Goal: Information Seeking & Learning: Compare options

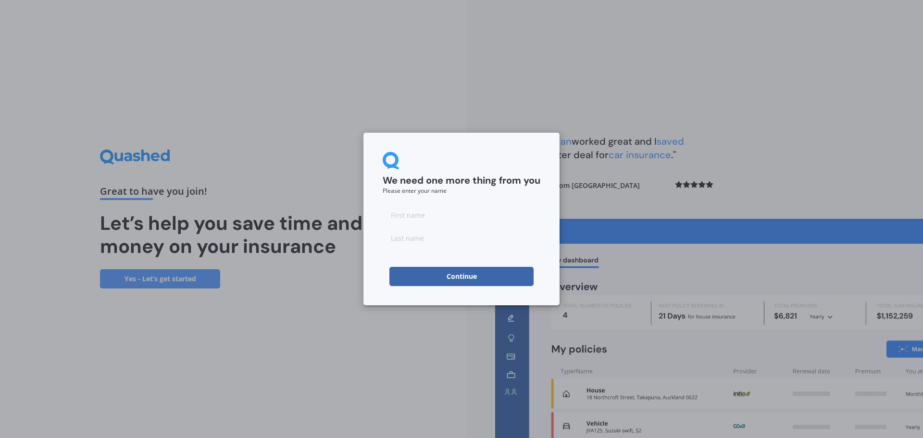
click at [423, 220] on input at bounding box center [462, 214] width 158 height 19
type input "[PERSON_NAME]"
click at [427, 235] on input at bounding box center [462, 237] width 158 height 19
type input "Toner"
click at [452, 274] on button "Continue" at bounding box center [461, 276] width 144 height 19
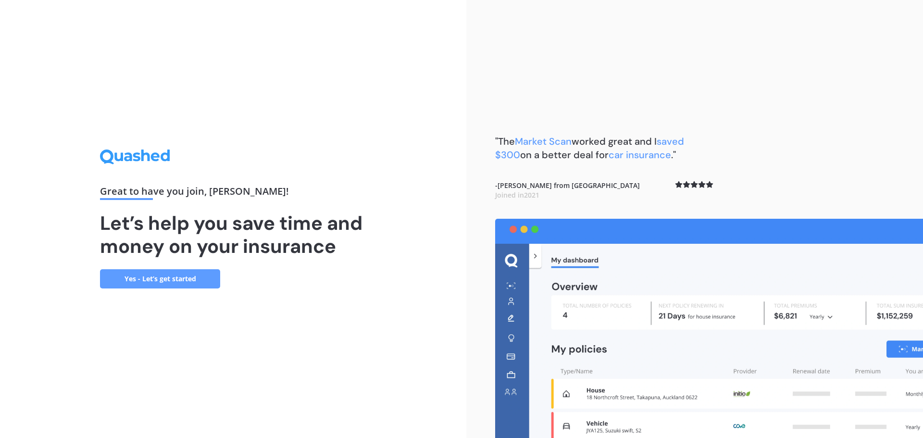
click at [163, 285] on link "Yes - Let’s get started" at bounding box center [160, 278] width 120 height 19
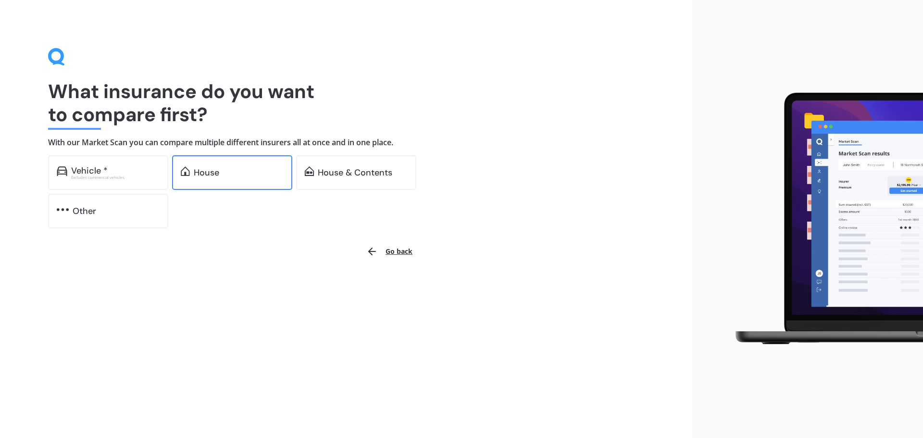
click at [241, 175] on div "House" at bounding box center [239, 173] width 90 height 10
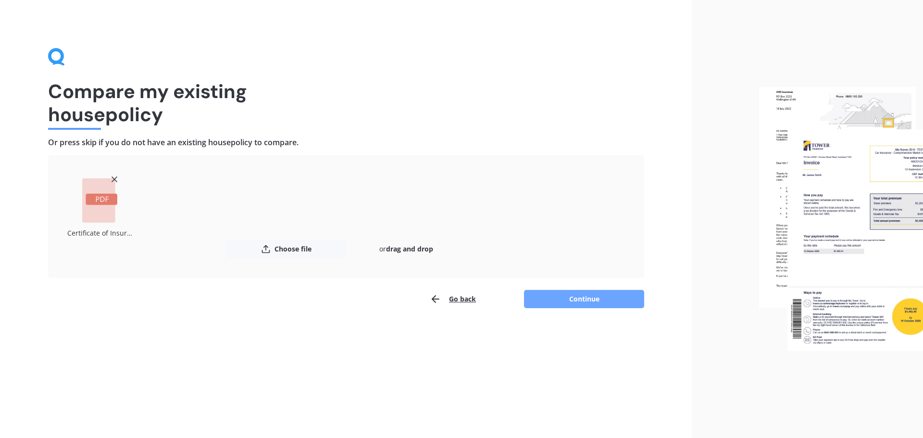
click at [549, 303] on button "Continue" at bounding box center [584, 299] width 120 height 18
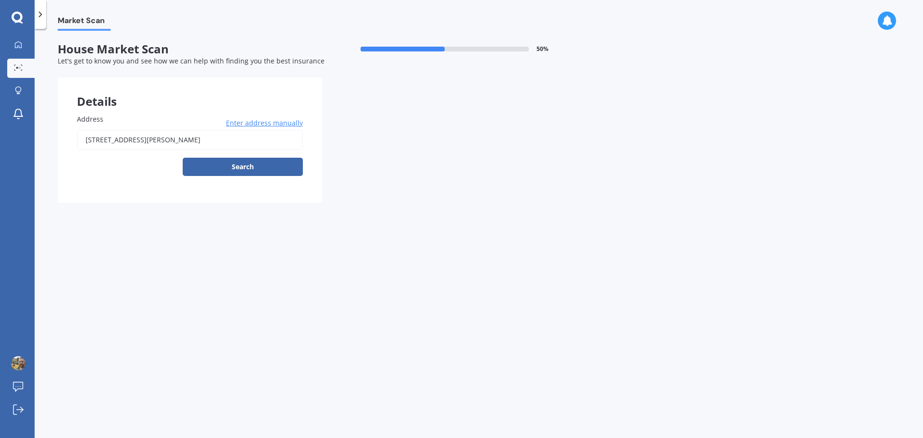
click at [233, 138] on input "[STREET_ADDRESS][PERSON_NAME]" at bounding box center [190, 140] width 226 height 20
type input "[STREET_ADDRESS][PERSON_NAME]"
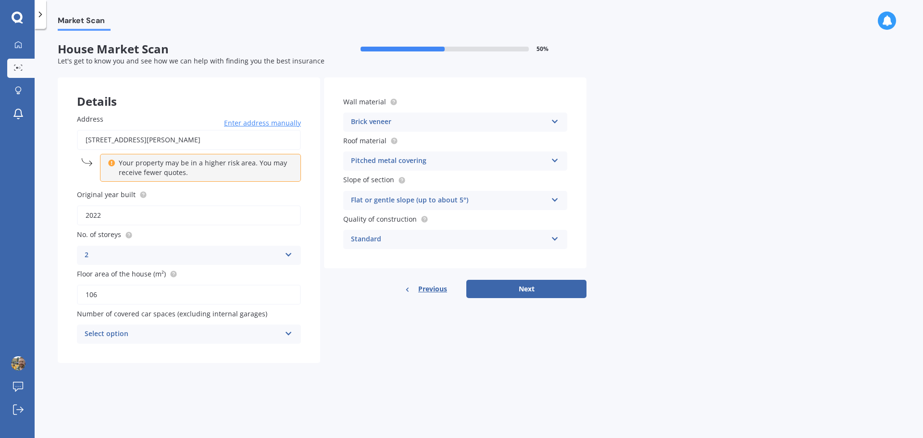
click at [112, 162] on icon at bounding box center [111, 161] width 7 height 7
click at [169, 172] on p "Your property may be in a higher risk area. You may receive fewer quotes." at bounding box center [204, 167] width 170 height 19
click at [151, 335] on div "Select option" at bounding box center [183, 334] width 196 height 12
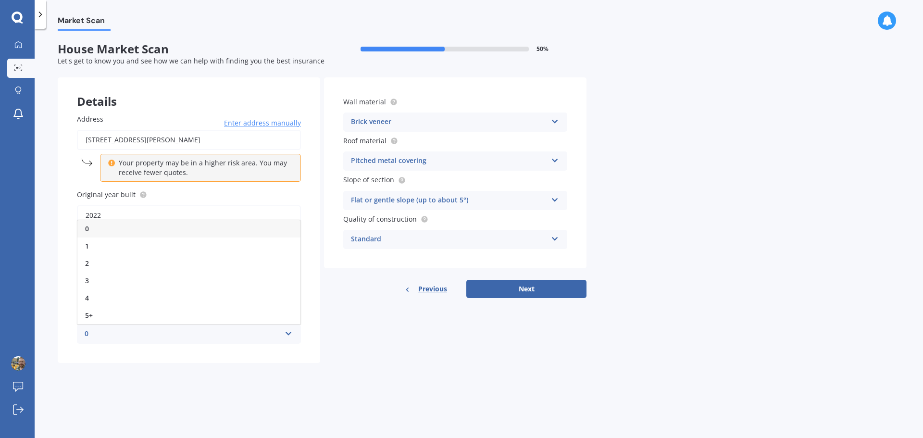
click at [98, 231] on div "0" at bounding box center [188, 228] width 223 height 17
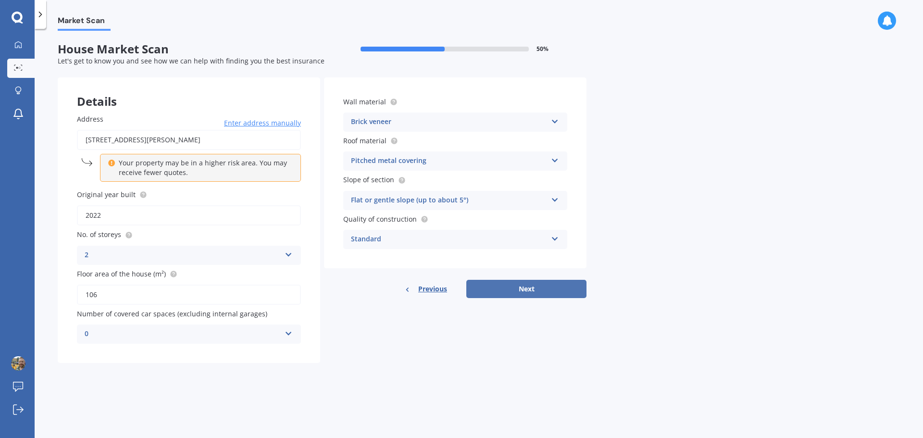
click at [525, 284] on button "Next" at bounding box center [526, 289] width 120 height 18
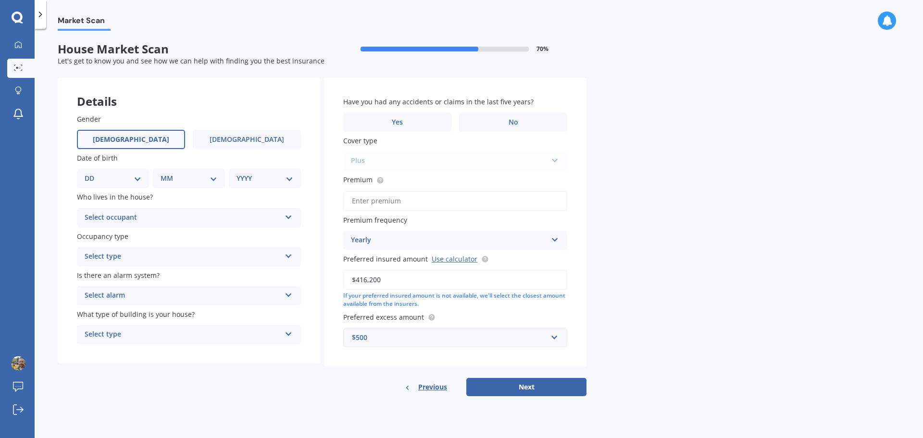
click at [151, 138] on label "[DEMOGRAPHIC_DATA]" at bounding box center [131, 139] width 108 height 19
click at [0, 0] on input "[DEMOGRAPHIC_DATA]" at bounding box center [0, 0] width 0 height 0
click at [137, 178] on select "DD 01 02 03 04 05 06 07 08 09 10 11 12 13 14 15 16 17 18 19 20 21 22 23 24 25 2…" at bounding box center [113, 178] width 57 height 11
select select "11"
click at [92, 173] on select "DD 01 02 03 04 05 06 07 08 09 10 11 12 13 14 15 16 17 18 19 20 21 22 23 24 25 2…" at bounding box center [113, 178] width 57 height 11
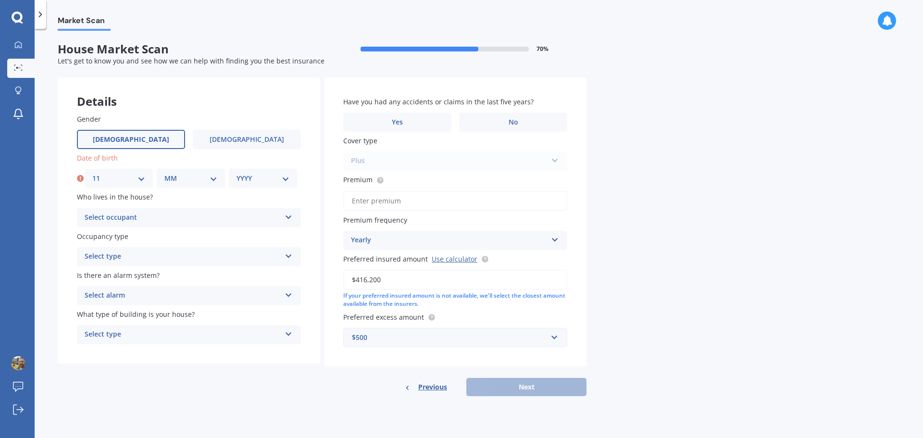
click at [180, 182] on select "MM 01 02 03 04 05 06 07 08 09 10 11 12" at bounding box center [190, 178] width 53 height 11
select select "08"
click at [164, 173] on select "MM 01 02 03 04 05 06 07 08 09 10 11 12" at bounding box center [190, 178] width 53 height 11
click at [253, 179] on select "YYYY 2009 2008 2007 2006 2005 2004 2003 2002 2001 2000 1999 1998 1997 1996 1995…" at bounding box center [263, 178] width 53 height 11
select select "1983"
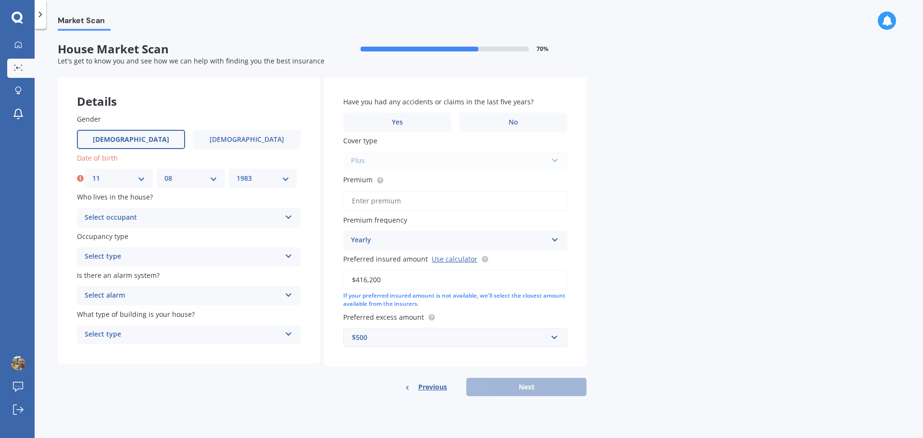
click at [237, 173] on select "YYYY 2009 2008 2007 2006 2005 2004 2003 2002 2001 2000 1999 1998 1997 1996 1995…" at bounding box center [263, 178] width 53 height 11
click at [181, 217] on div "Select occupant" at bounding box center [183, 218] width 196 height 12
click at [168, 203] on div "Who lives in the house? Owner Owner Owner + Boarder" at bounding box center [189, 209] width 224 height 35
click at [140, 255] on div "Select type" at bounding box center [183, 257] width 196 height 12
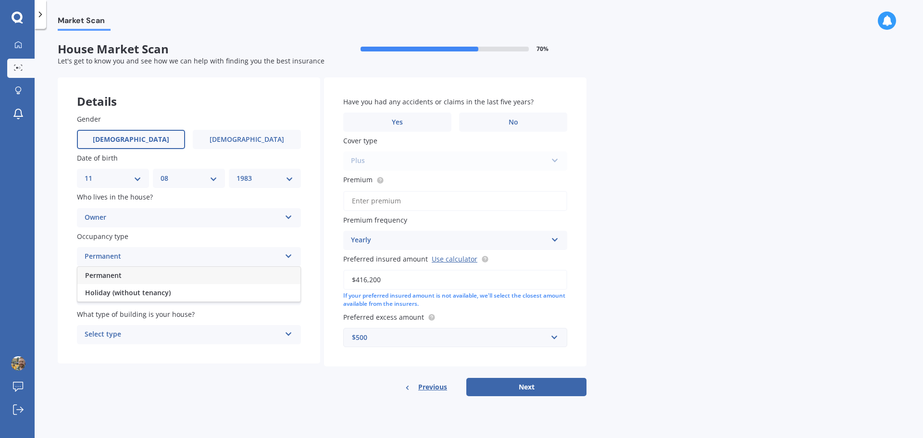
click at [129, 276] on div "Permanent" at bounding box center [188, 275] width 223 height 17
click at [137, 213] on div "Owner" at bounding box center [183, 218] width 196 height 12
click at [135, 233] on div "Owner" at bounding box center [188, 236] width 223 height 17
click at [127, 296] on div "Select alarm" at bounding box center [183, 296] width 196 height 12
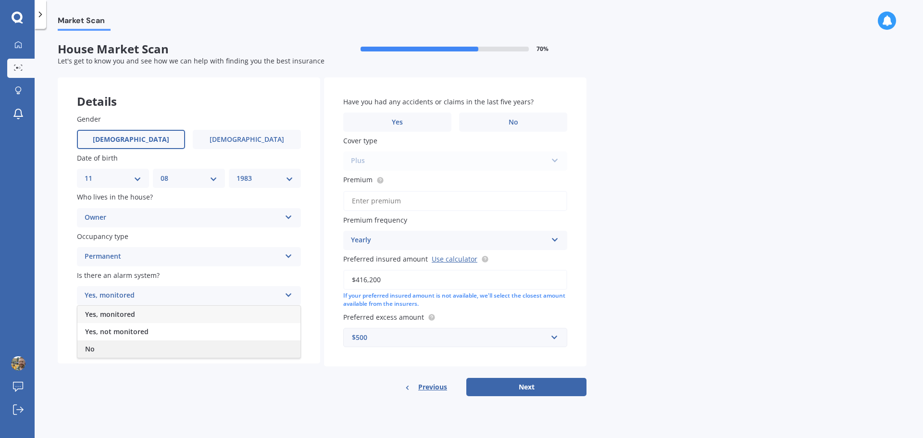
click at [113, 349] on div "No" at bounding box center [188, 348] width 223 height 17
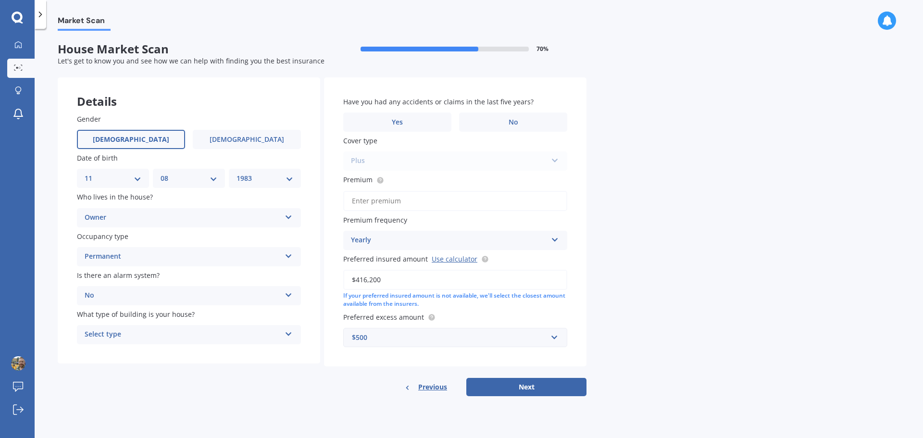
click at [131, 336] on div "Select type" at bounding box center [183, 335] width 196 height 12
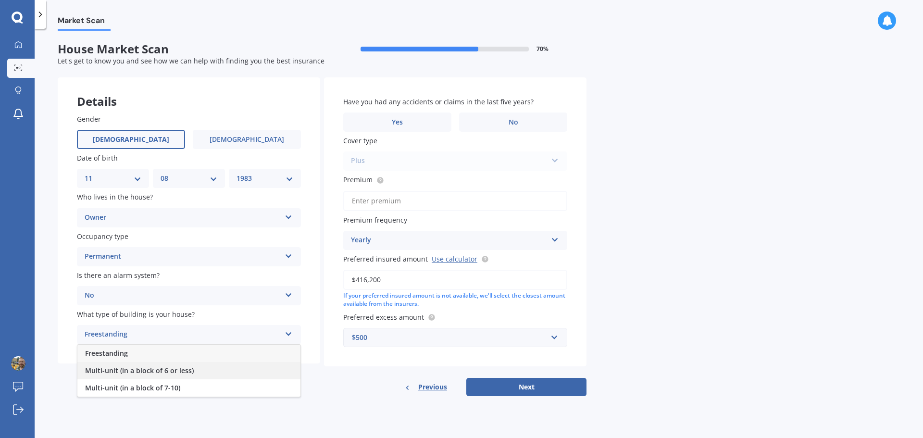
click at [187, 371] on span "Multi-unit (in a block of 6 or less)" at bounding box center [139, 370] width 109 height 9
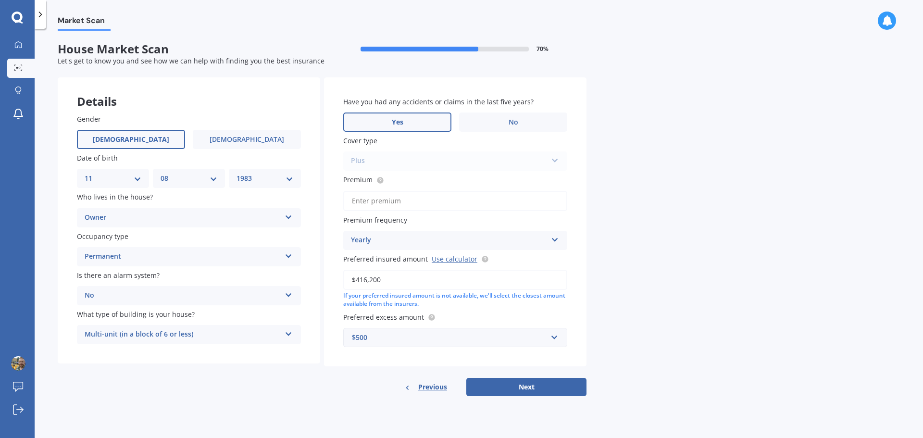
click at [425, 120] on label "Yes" at bounding box center [397, 121] width 108 height 19
click at [0, 0] on input "Yes" at bounding box center [0, 0] width 0 height 0
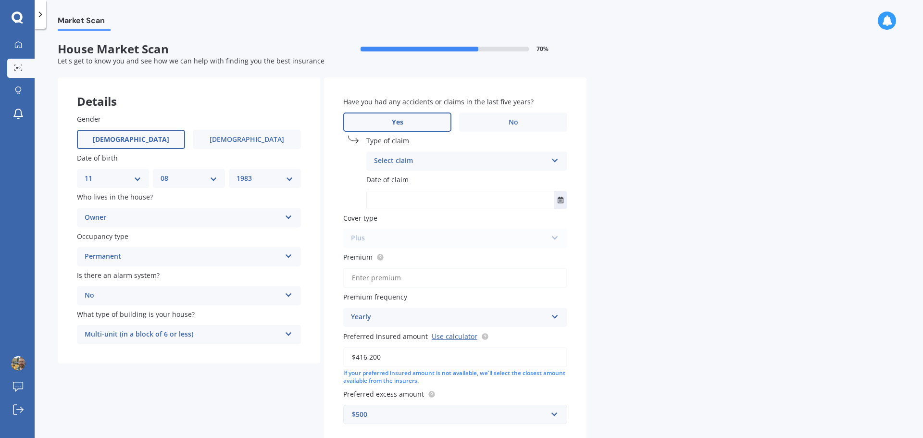
click at [432, 165] on div "Select claim" at bounding box center [460, 161] width 173 height 12
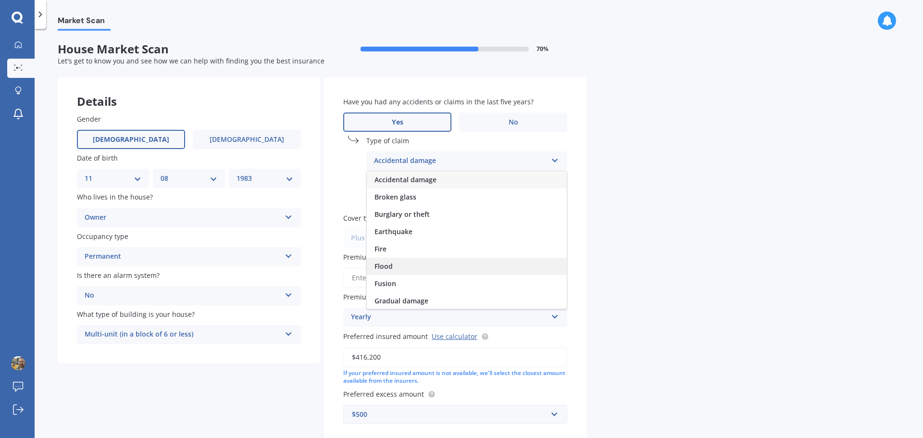
click at [413, 263] on div "Flood" at bounding box center [467, 266] width 200 height 17
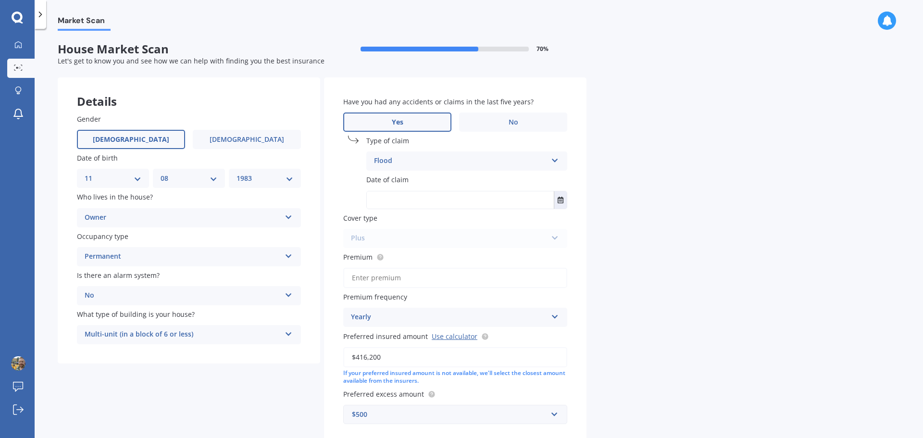
click at [417, 200] on input "text" at bounding box center [460, 199] width 187 height 17
click at [562, 198] on icon "Select date" at bounding box center [561, 200] width 6 height 7
click at [407, 224] on button "[DATE]" at bounding box center [393, 223] width 41 height 17
click at [414, 257] on span "Feb" at bounding box center [418, 254] width 12 height 9
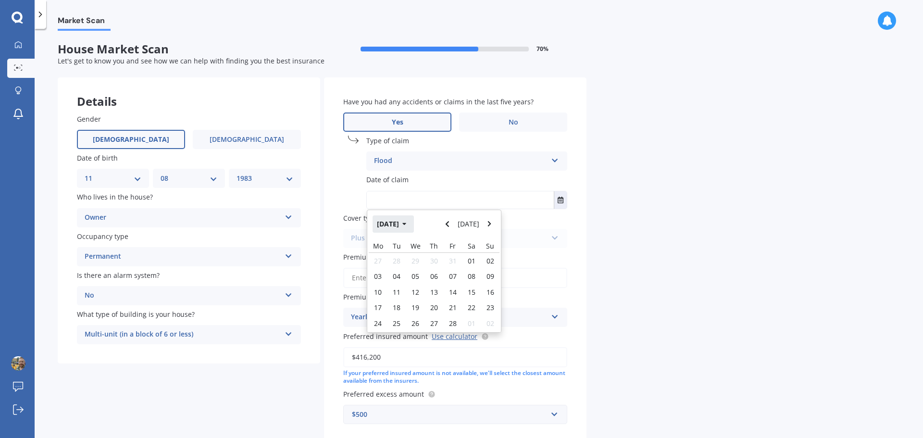
click at [380, 226] on button "[DATE]" at bounding box center [393, 223] width 41 height 17
click at [447, 225] on button "Navigate back" at bounding box center [447, 223] width 12 height 17
click at [449, 225] on icon "Navigate back" at bounding box center [447, 224] width 3 height 6
click at [417, 255] on span "Feb" at bounding box center [418, 254] width 12 height 9
click at [417, 266] on div "01" at bounding box center [415, 260] width 19 height 15
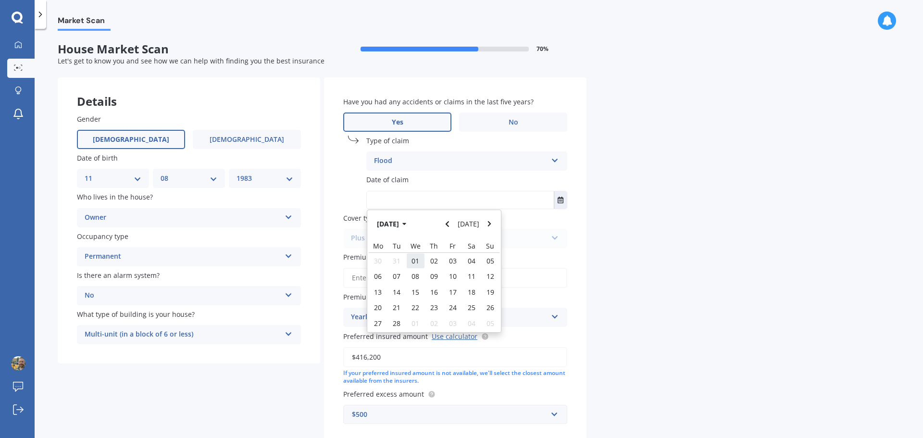
type input "[DATE]"
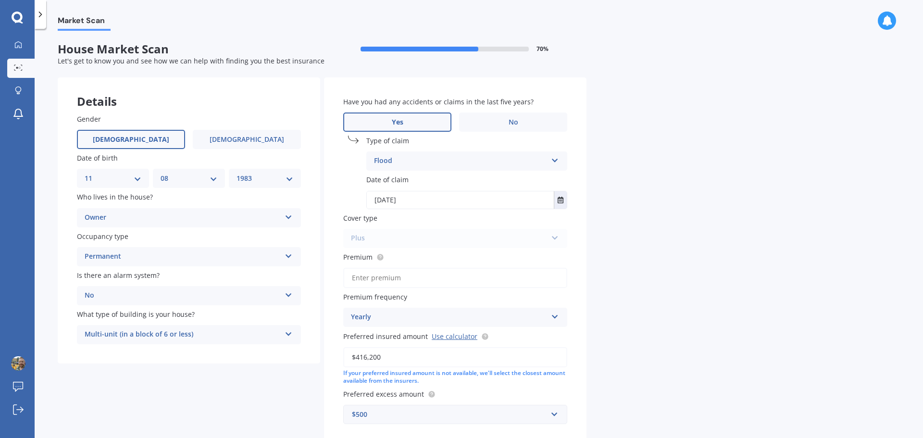
click at [399, 258] on label "Premium" at bounding box center [453, 257] width 220 height 10
click at [399, 268] on input "Premium" at bounding box center [455, 278] width 224 height 20
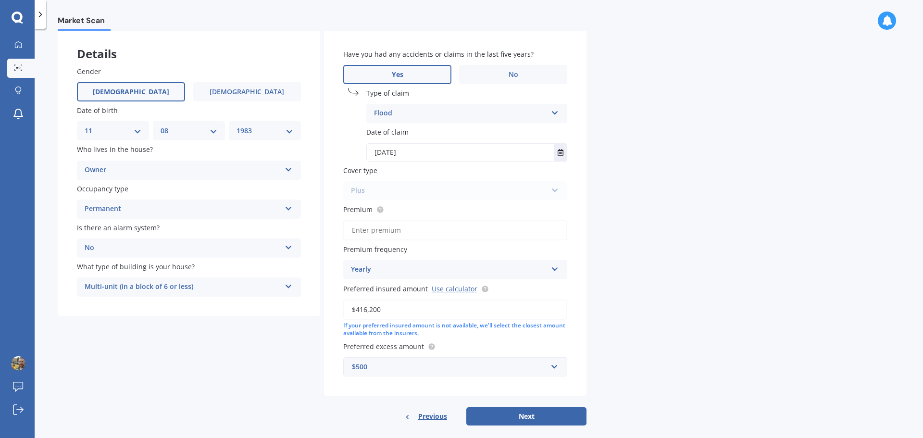
scroll to position [48, 0]
click at [529, 187] on div "Plus Standard Cover Premium Cover Plus" at bounding box center [455, 190] width 224 height 19
click at [391, 230] on input "Premium" at bounding box center [455, 230] width 224 height 20
paste input "$2,105.04"
click at [356, 228] on input "$2,105.04" at bounding box center [455, 230] width 224 height 20
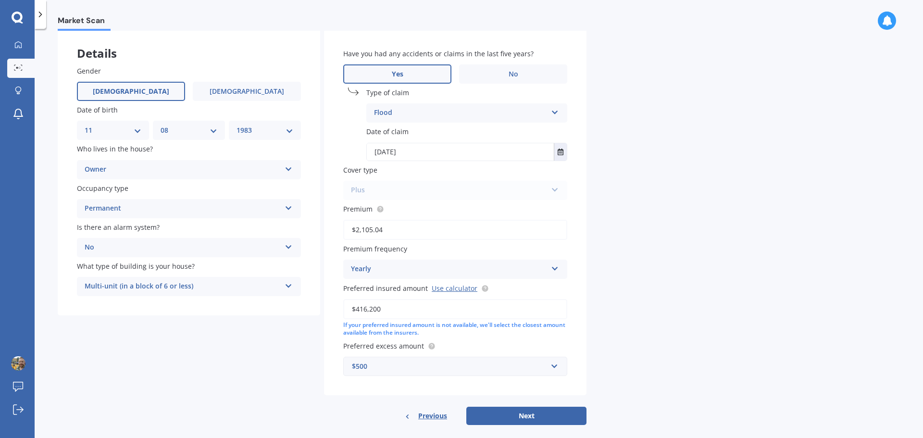
click at [362, 231] on input "$2,105.04" at bounding box center [455, 230] width 224 height 20
click at [355, 233] on input "$2,105.04" at bounding box center [455, 230] width 224 height 20
type input "$2,105.04"
click at [501, 413] on button "Next" at bounding box center [526, 416] width 120 height 18
select select "11"
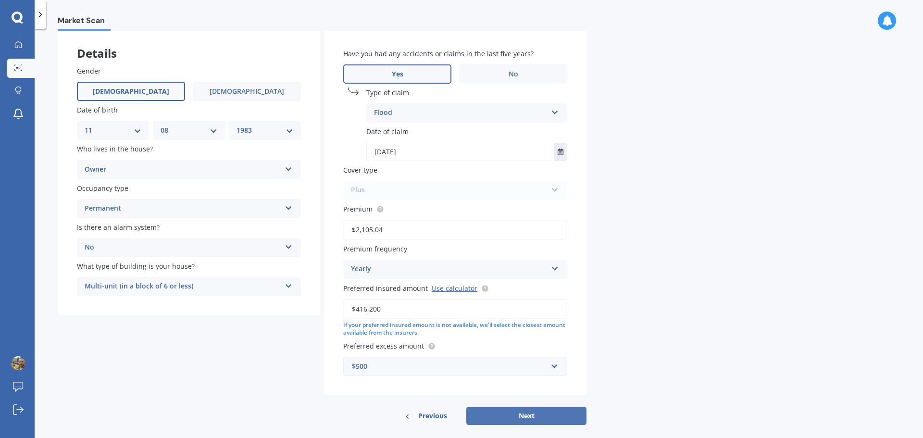
select select "08"
select select "1983"
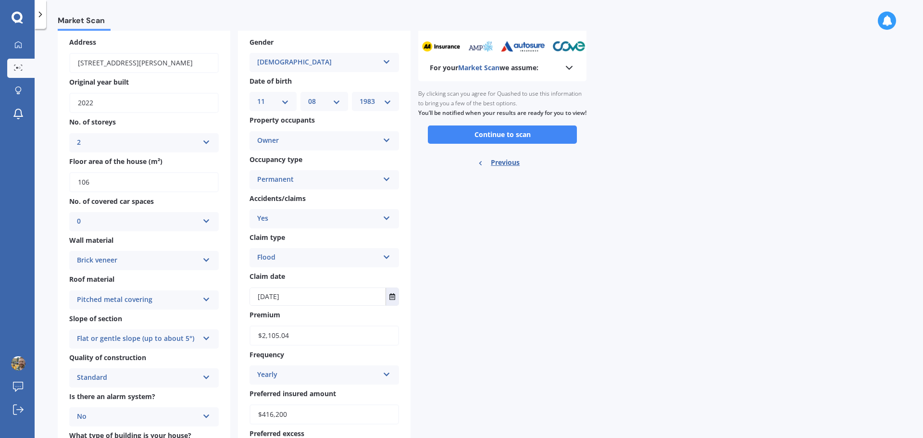
scroll to position [0, 0]
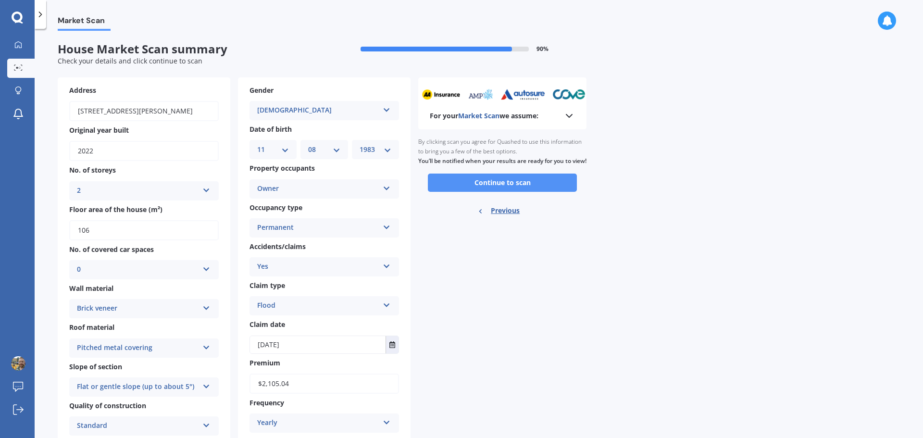
click at [478, 192] on button "Continue to scan" at bounding box center [502, 183] width 149 height 18
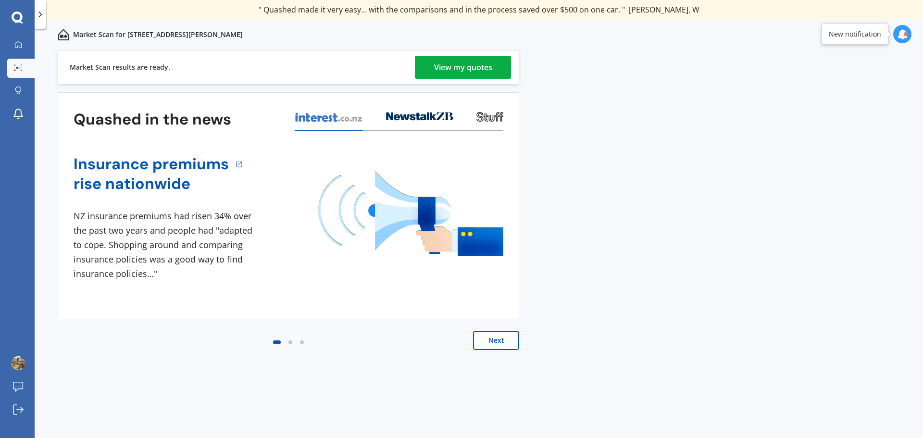
click at [466, 63] on div "View my quotes" at bounding box center [463, 67] width 58 height 23
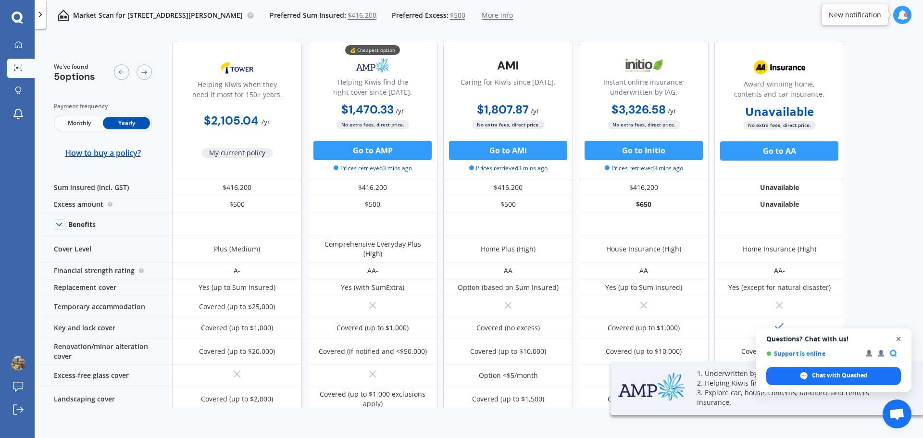
click at [899, 337] on span "Close chat" at bounding box center [899, 339] width 12 height 12
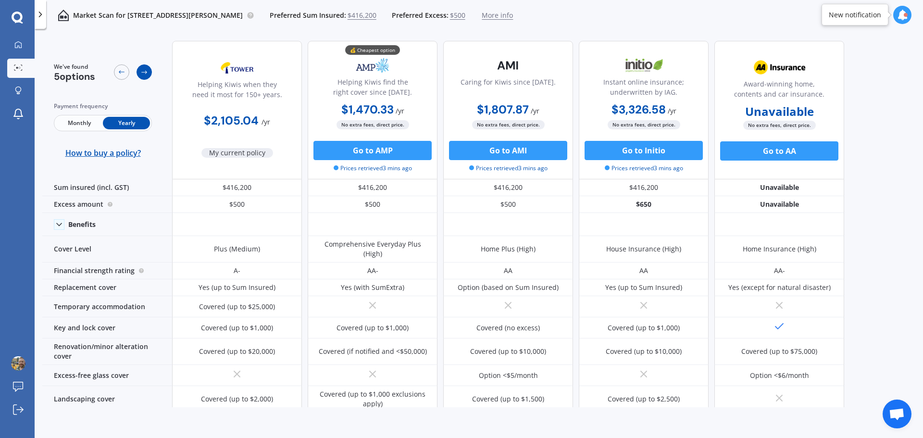
click at [148, 72] on div at bounding box center [144, 71] width 15 height 15
